Goal: Task Accomplishment & Management: Manage account settings

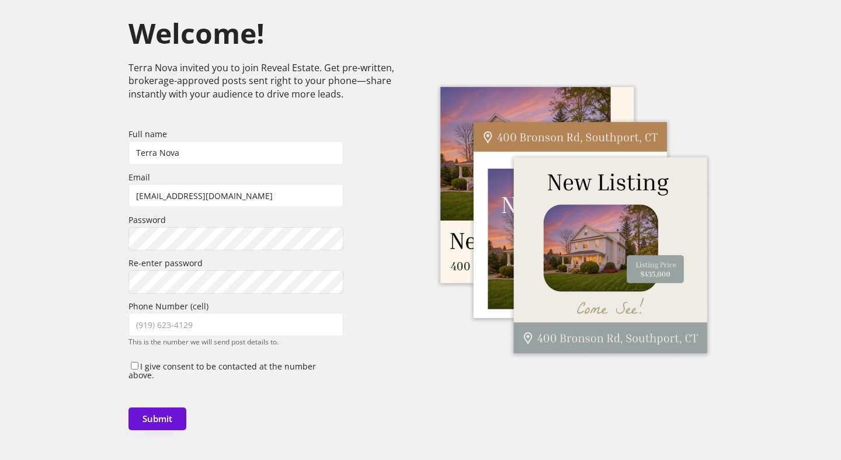
scroll to position [73, 0]
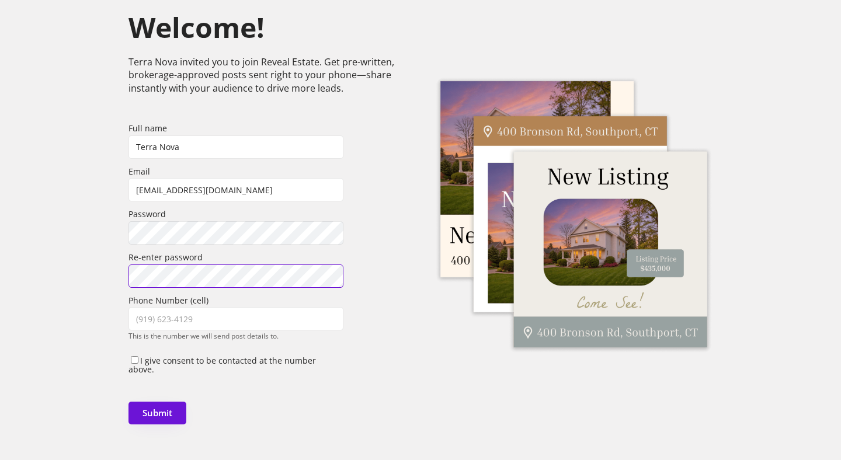
click at [82, 263] on div "Welcome! Terra Nova invited you to join Reveal Estate. Get pre-written, brokera…" at bounding box center [420, 215] width 841 height 502
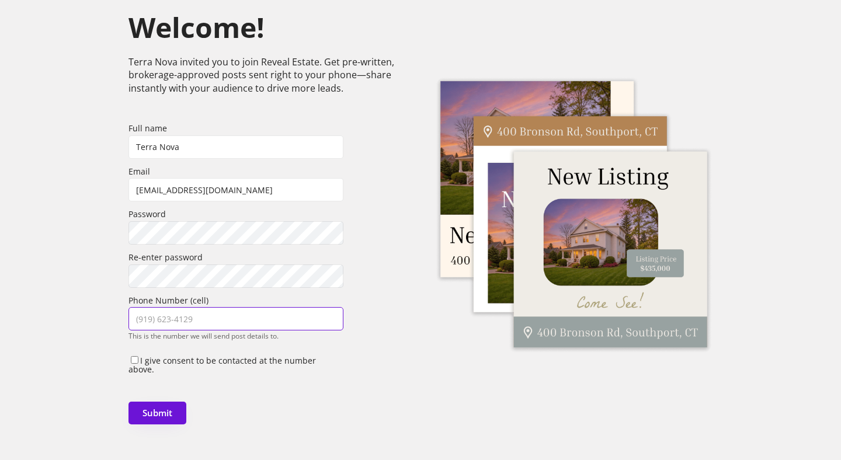
click at [150, 327] on input "input" at bounding box center [235, 318] width 215 height 23
type input "[PHONE_NUMBER]"
click at [69, 312] on div "Welcome! Terra Nova invited you to join Reveal Estate. Get pre-written, brokera…" at bounding box center [420, 215] width 841 height 502
click at [135, 359] on input "I give consent to be contacted at the number above." at bounding box center [135, 360] width 8 height 8
checkbox input "true"
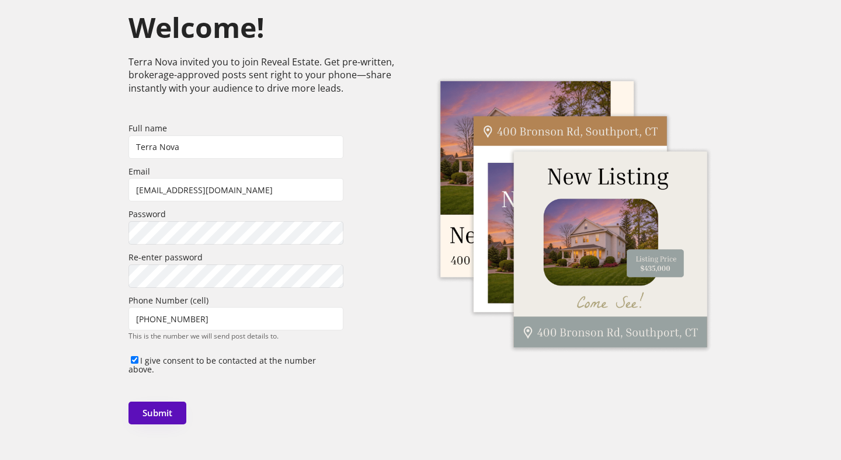
click at [156, 405] on button "Submit" at bounding box center [157, 413] width 58 height 23
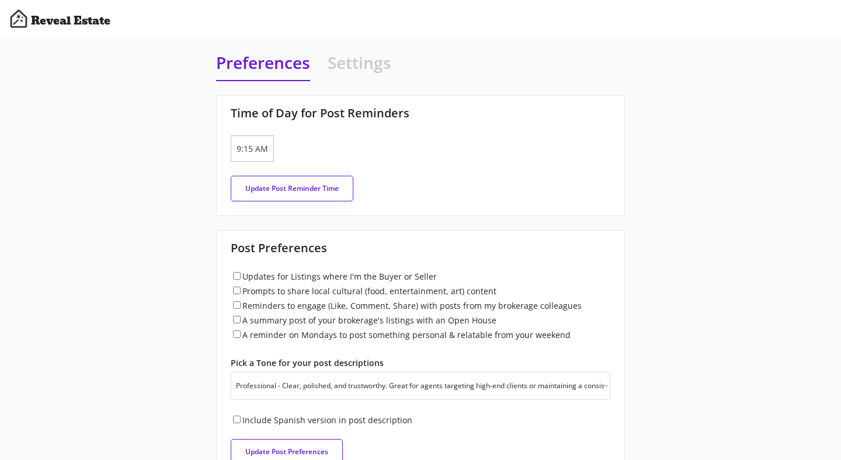
select select ""professional""
click at [243, 148] on input "9:15 AM" at bounding box center [252, 148] width 43 height 26
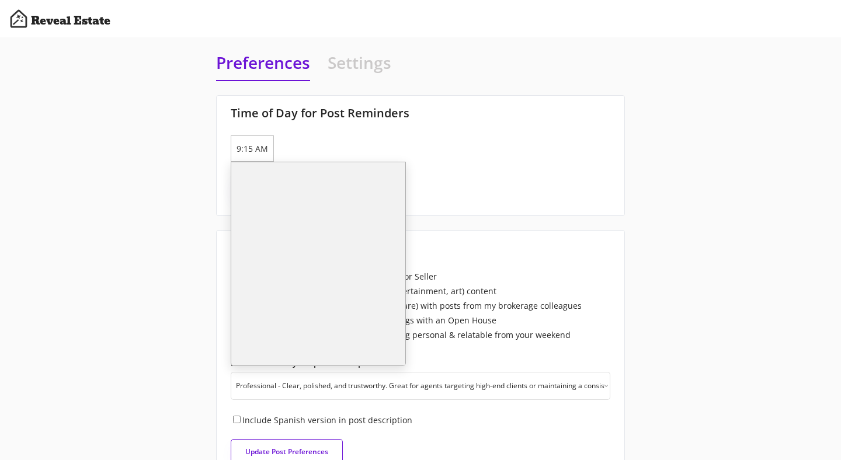
click at [260, 209] on li "9:15 AM" at bounding box center [318, 208] width 174 height 19
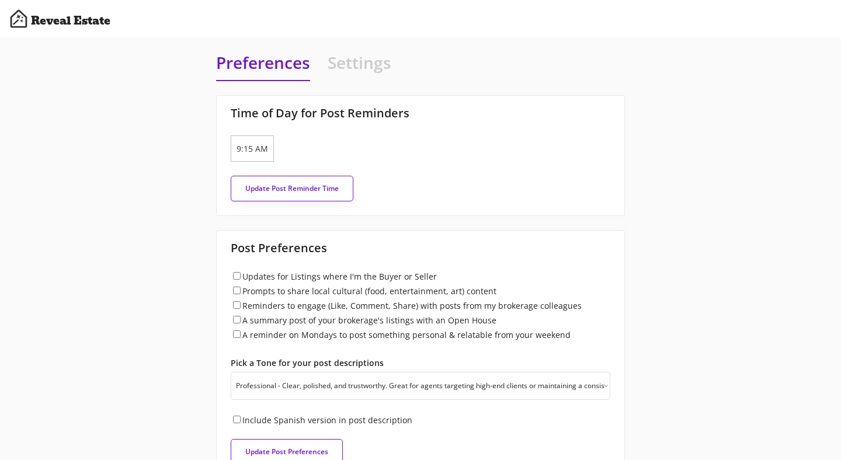
click at [269, 186] on button "Update Post Reminder Time" at bounding box center [292, 189] width 123 height 26
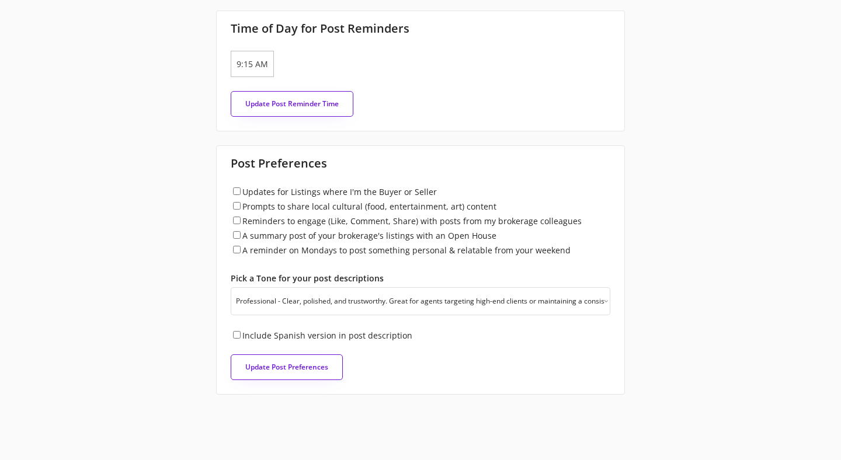
scroll to position [85, 0]
click at [235, 192] on input "Updates for Listings where I'm the Buyer or Seller" at bounding box center [237, 191] width 8 height 8
checkbox input "true"
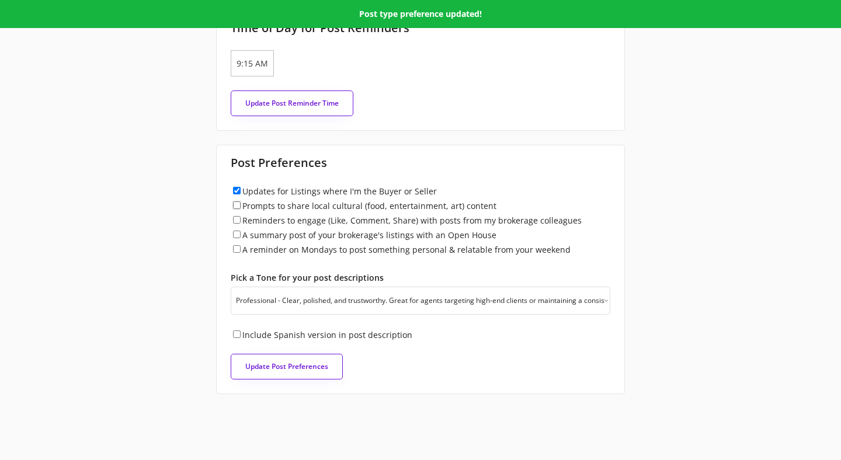
click at [235, 206] on input "Prompts to share local cultural (food, entertainment, art) content" at bounding box center [237, 205] width 8 height 8
checkbox input "true"
select select
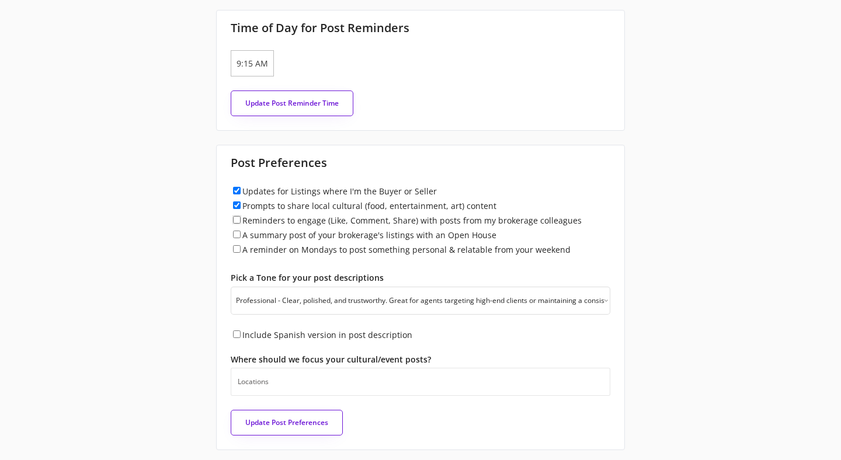
click at [238, 220] on input "Reminders to engage (Like, Comment, Share) with posts from my brokerage colleag…" at bounding box center [237, 220] width 8 height 8
checkbox input "true"
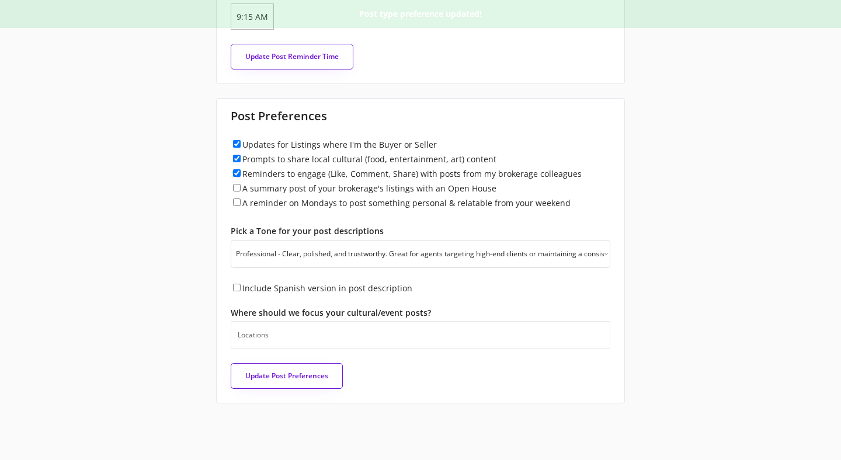
scroll to position [134, 0]
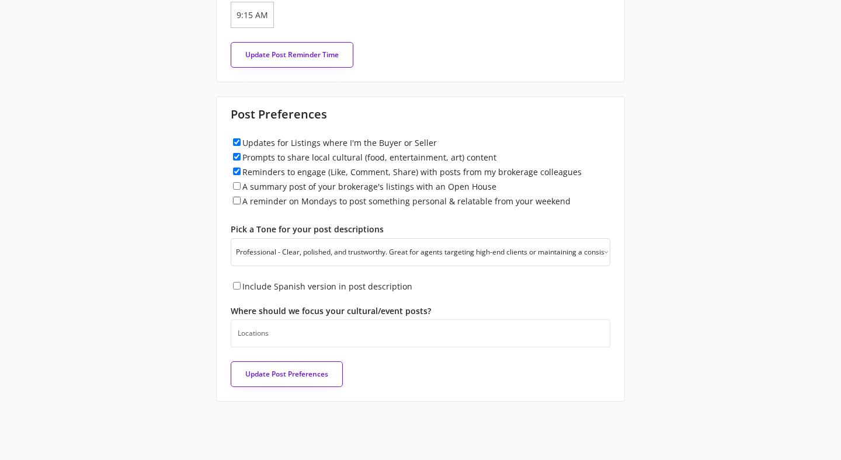
click at [235, 197] on input "A reminder on Mondays to post something personal & relatable from your weekend" at bounding box center [237, 201] width 8 height 8
checkbox input "true"
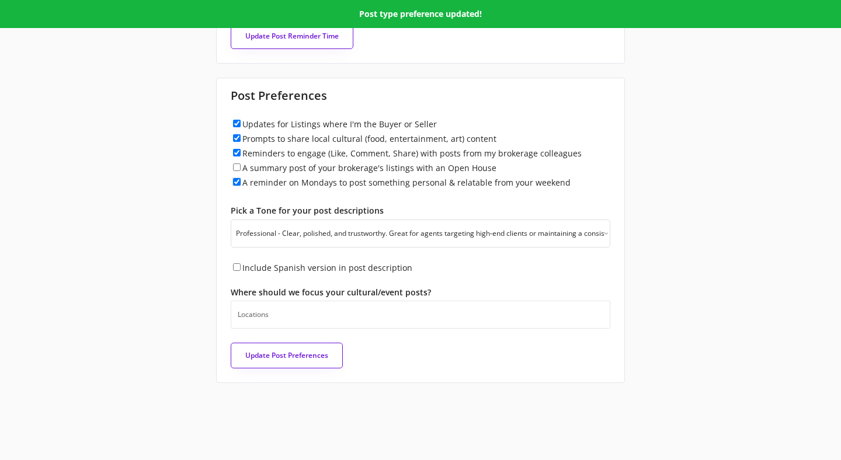
scroll to position [158, 0]
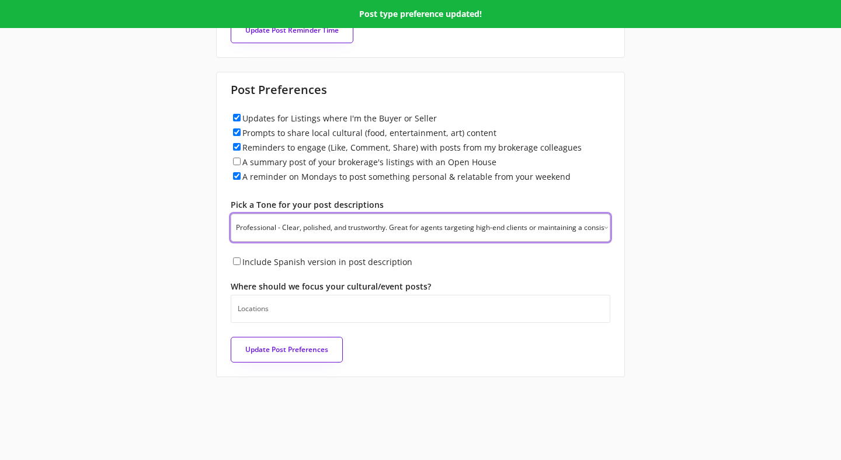
click at [278, 230] on select "Pick a Tone for your Post Descriptions Professional - Clear, polished, and trus…" at bounding box center [420, 228] width 379 height 28
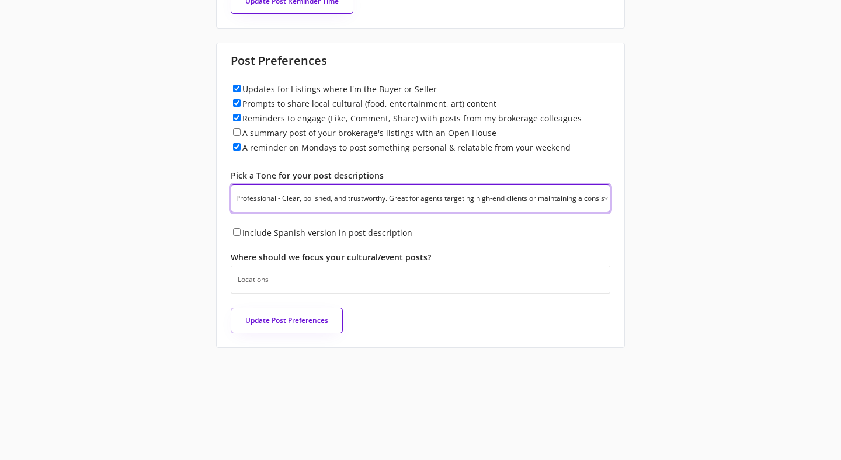
scroll to position [192, 0]
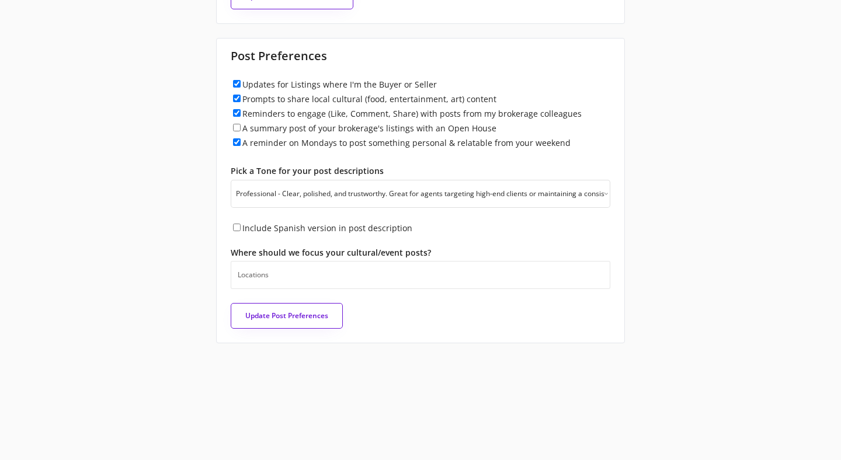
click at [273, 274] on input "search" at bounding box center [423, 275] width 371 height 10
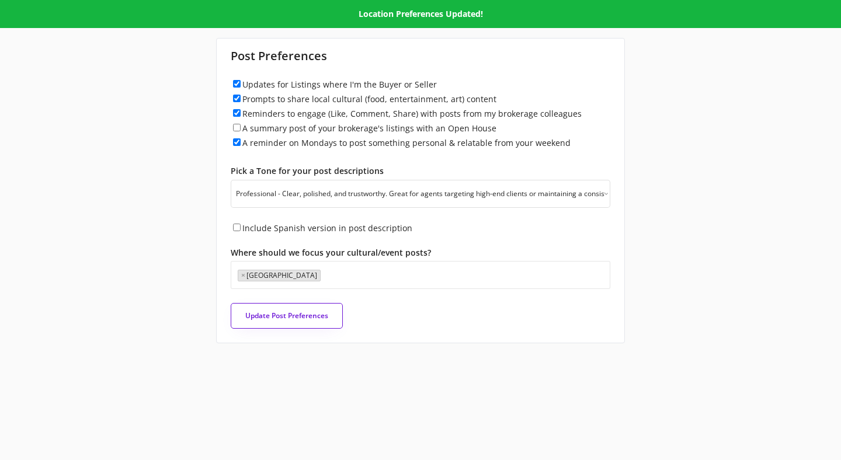
click at [295, 280] on ul "× Durham" at bounding box center [420, 274] width 371 height 15
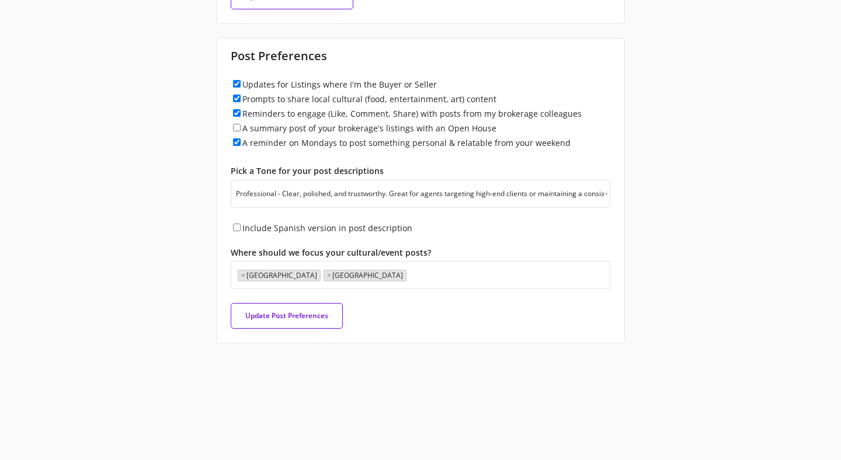
click at [190, 289] on div "Preferences Settings Time of Day for Post Reminders [DATE] 9:15 AM Update Post …" at bounding box center [420, 101] width 841 height 512
click at [279, 316] on button "Update Post Preferences" at bounding box center [287, 316] width 112 height 26
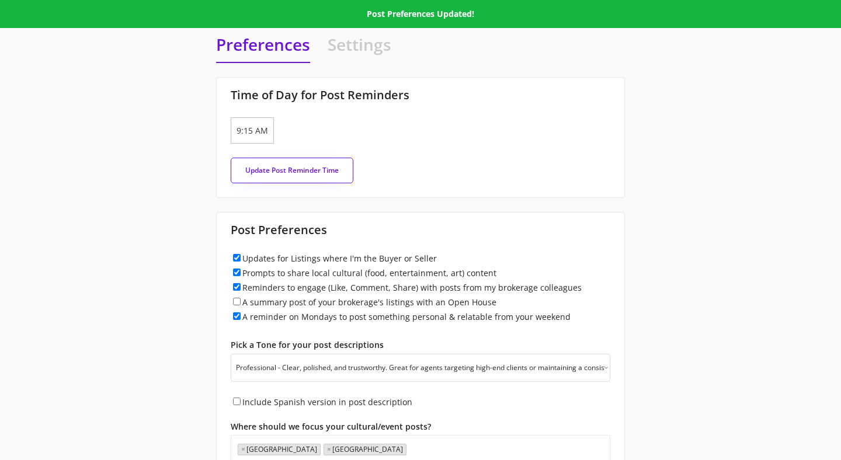
scroll to position [0, 0]
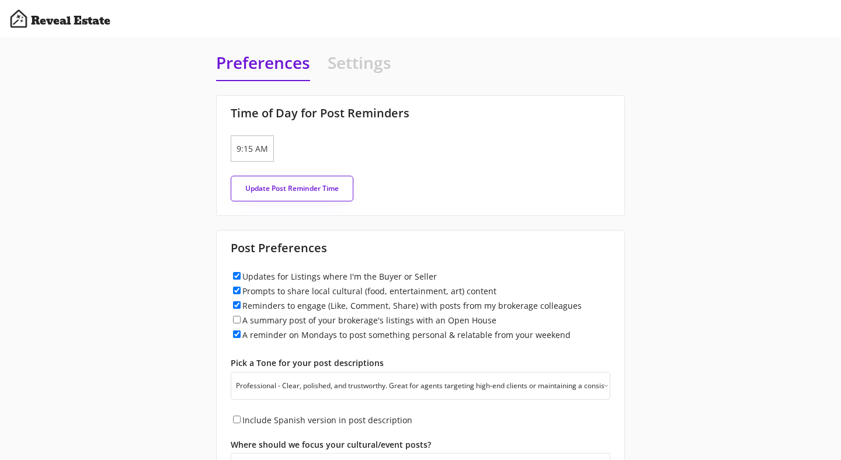
click at [365, 67] on h4 "Settings" at bounding box center [360, 65] width 64 height 29
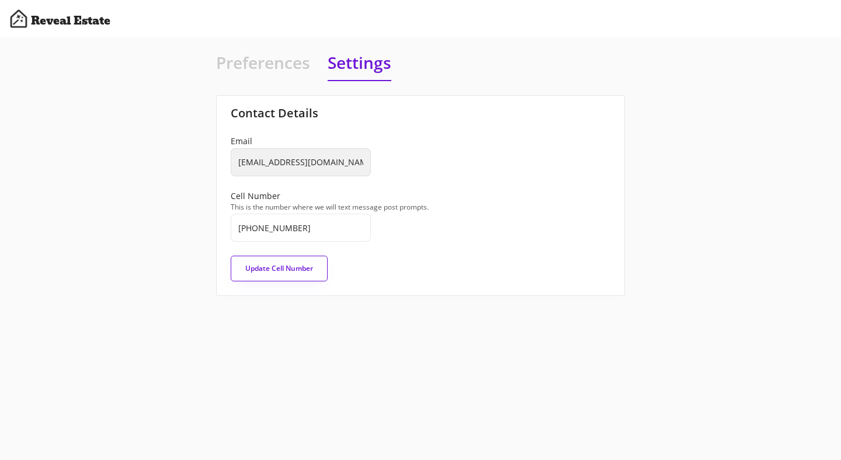
click at [268, 64] on h4 "Preferences" at bounding box center [263, 65] width 94 height 29
select select "[GEOGRAPHIC_DATA]"
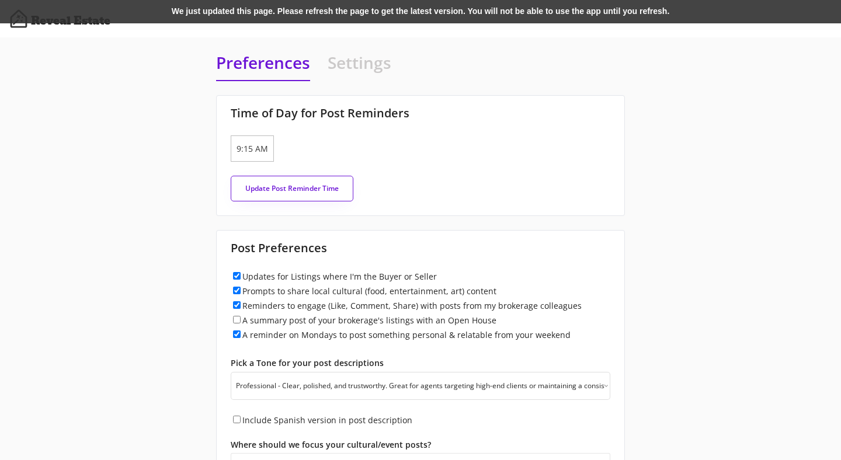
click at [196, 13] on div "We just updated this page. Please refresh the page to get the latest version. Y…" at bounding box center [420, 11] width 841 height 23
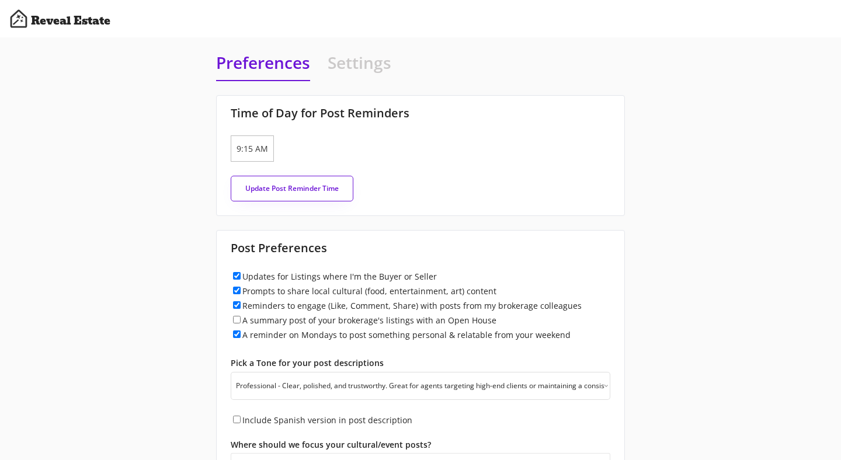
select select ""professional""
click at [351, 71] on h4 "Settings" at bounding box center [360, 65] width 64 height 29
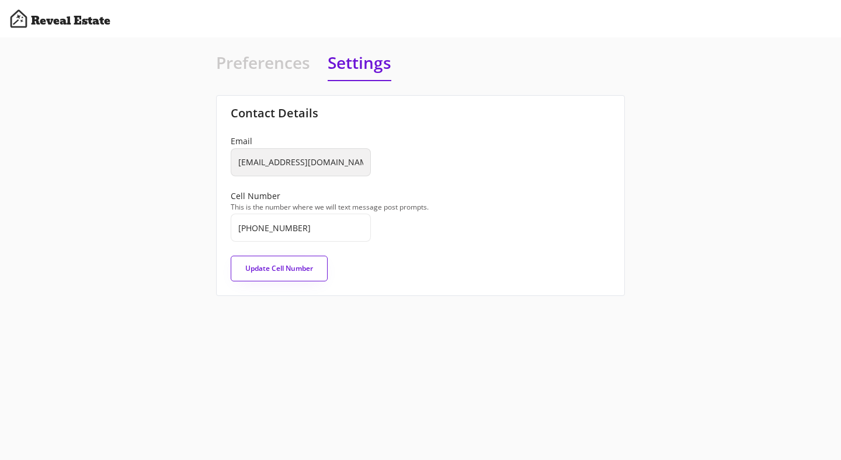
click at [283, 72] on h4 "Preferences" at bounding box center [263, 65] width 94 height 29
select select "[GEOGRAPHIC_DATA]"
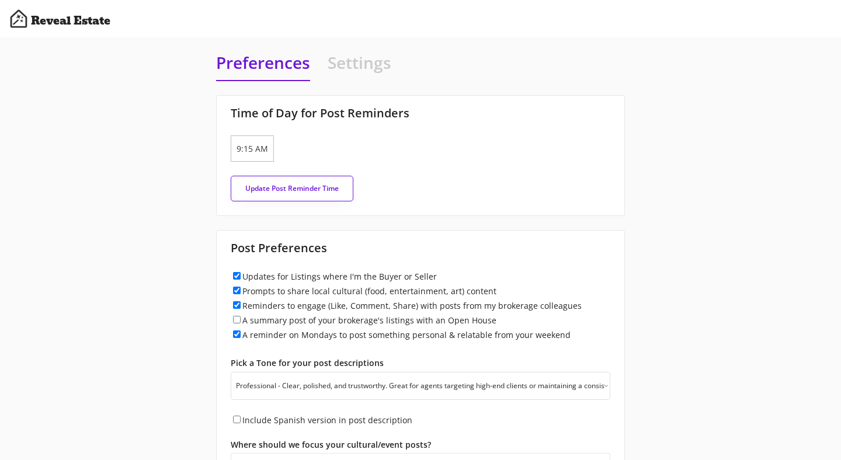
click at [128, 107] on div "Preferences Settings Time of Day for Post Reminders [DATE] 9:15 AM Update Post …" at bounding box center [420, 293] width 841 height 512
click at [433, 65] on h4 "Messaging" at bounding box center [442, 65] width 84 height 29
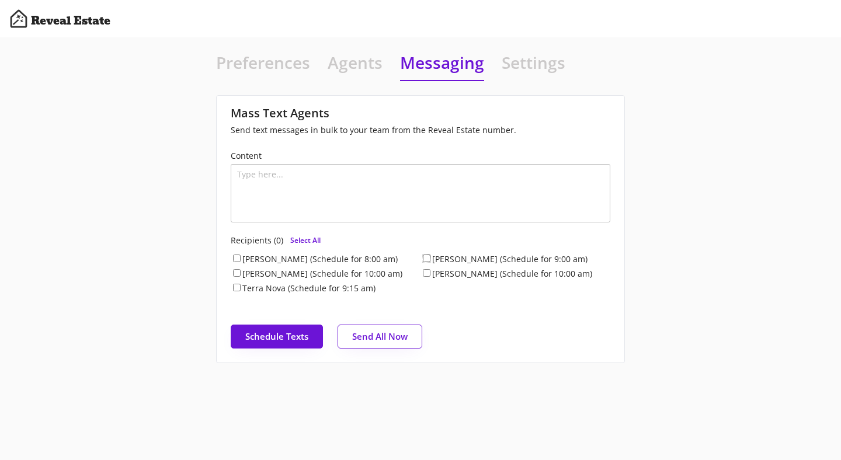
click at [425, 258] on input "[PERSON_NAME] (Schedule for 9:00 am)" at bounding box center [427, 259] width 8 height 8
checkbox input "true"
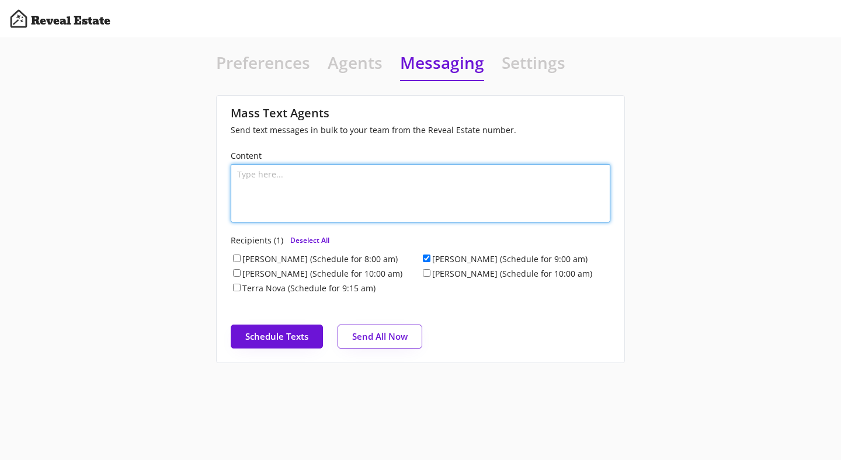
click at [336, 179] on textarea at bounding box center [420, 193] width 379 height 58
type textarea "Test"
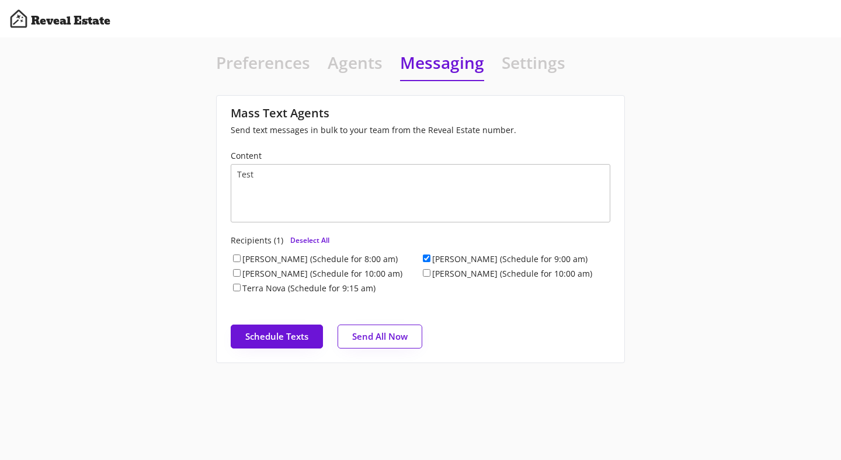
click at [162, 222] on div "Preferences Agents Messaging Settings Time of Day for Post Reminders [DATE] 9:1…" at bounding box center [420, 207] width 841 height 340
click at [382, 326] on button "Send All Now" at bounding box center [379, 337] width 85 height 24
click at [76, 126] on div "Preferences Agents Messaging Settings Time of Day for Post Reminders [DATE] 9:1…" at bounding box center [420, 207] width 841 height 340
